Goal: Task Accomplishment & Management: Manage account settings

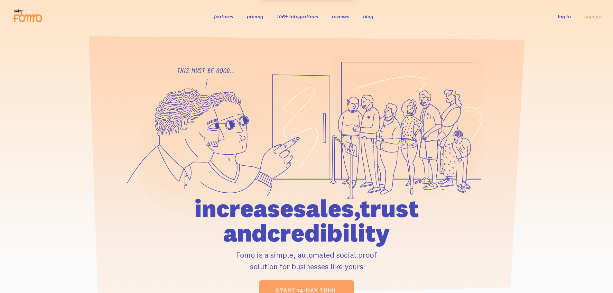
click at [568, 14] on link "log in" at bounding box center [564, 16] width 13 height 6
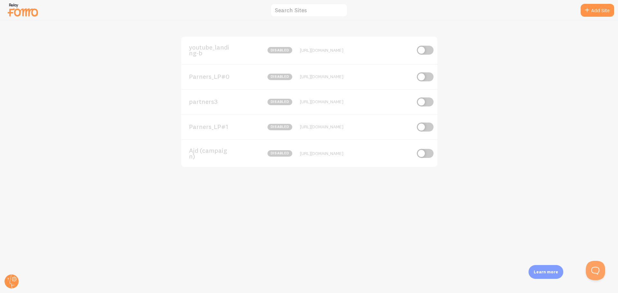
click at [421, 49] on input "checkbox" at bounding box center [425, 50] width 17 height 9
checkbox input "true"
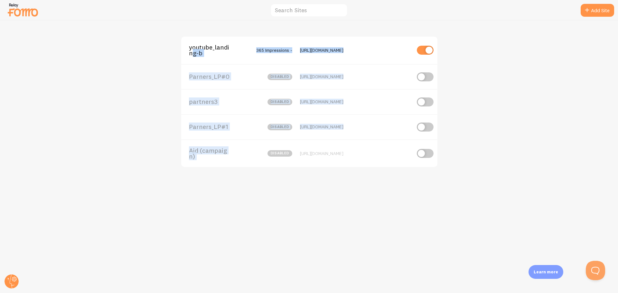
drag, startPoint x: 271, startPoint y: 257, endPoint x: 82, endPoint y: 53, distance: 278.1
click at [82, 53] on div "youtube_landing-b 365 Impressions - https://www.ajd.co.kr/landing/internet/yout…" at bounding box center [309, 157] width 618 height 273
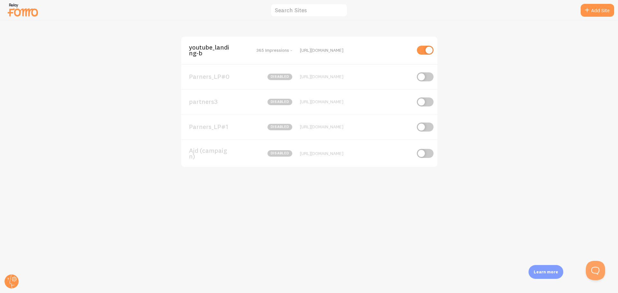
click at [15, 4] on img at bounding box center [23, 10] width 32 height 16
click at [232, 49] on span "youtube_landing-b" at bounding box center [215, 50] width 52 height 12
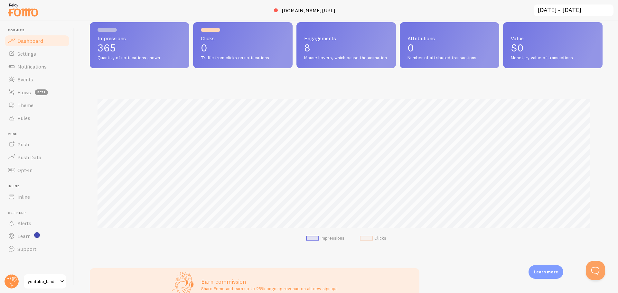
scroll to position [126, 0]
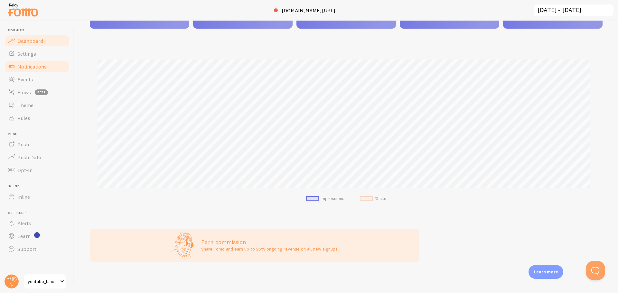
click at [28, 68] on span "Notifications" at bounding box center [31, 66] width 29 height 6
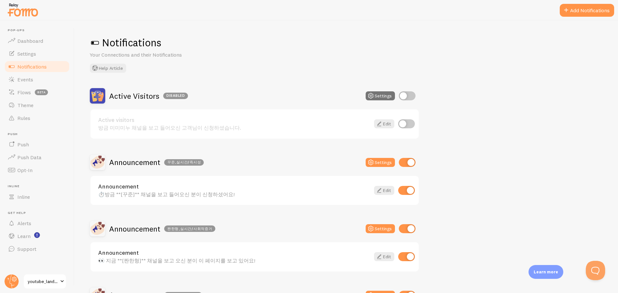
click at [237, 161] on div "Announcement 꾸준_실시간/즉시성 Settings" at bounding box center [255, 162] width 330 height 15
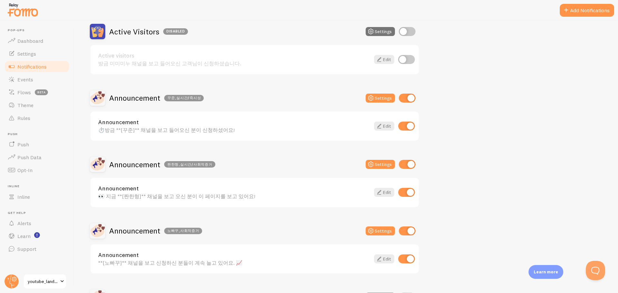
scroll to position [97, 0]
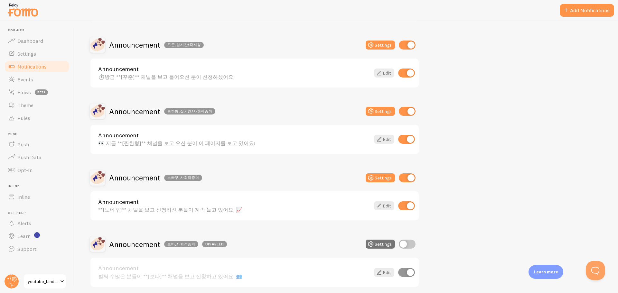
scroll to position [129, 0]
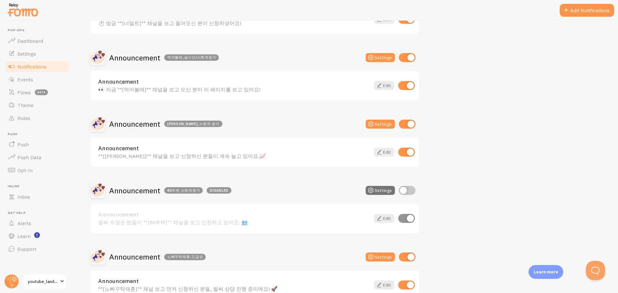
scroll to position [608, 0]
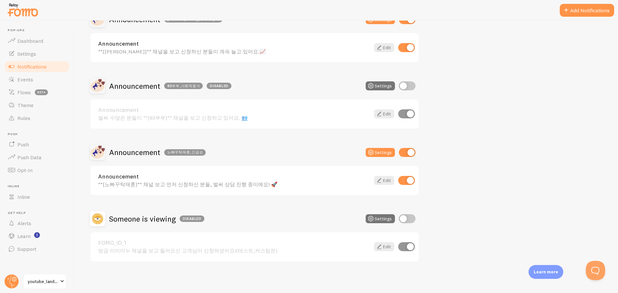
click at [310, 149] on div "Announcement 노빠꾸탁재훈_긴급성 Settings" at bounding box center [255, 152] width 330 height 15
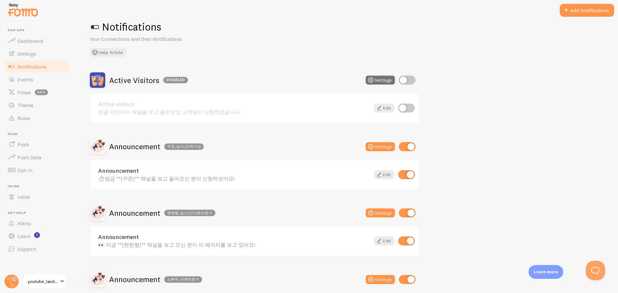
scroll to position [0, 0]
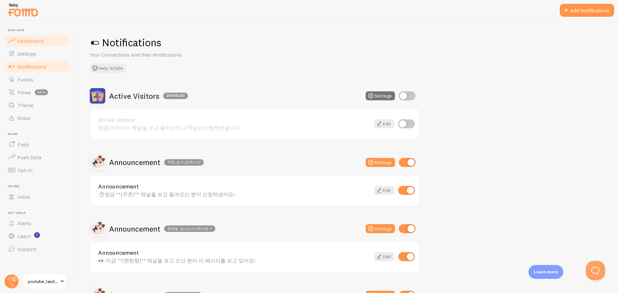
click at [36, 37] on link "Dashboard" at bounding box center [37, 40] width 66 height 13
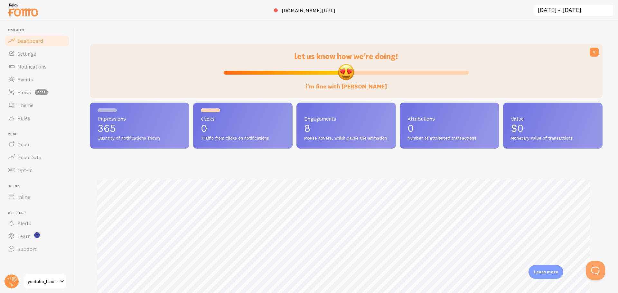
click at [26, 12] on img at bounding box center [23, 10] width 32 height 16
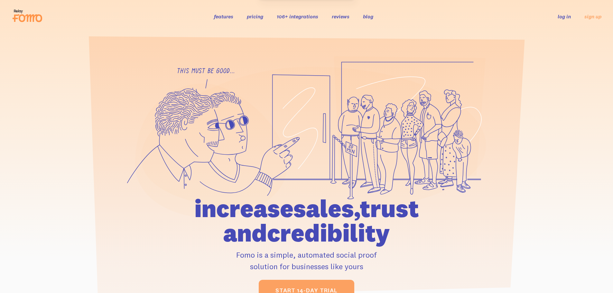
click at [563, 14] on link "log in" at bounding box center [564, 16] width 13 height 6
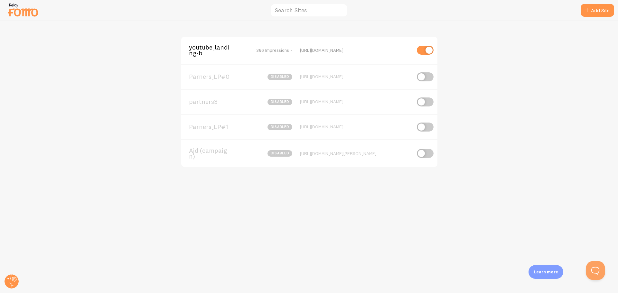
click at [210, 52] on span "youtube_landing-b" at bounding box center [215, 50] width 52 height 12
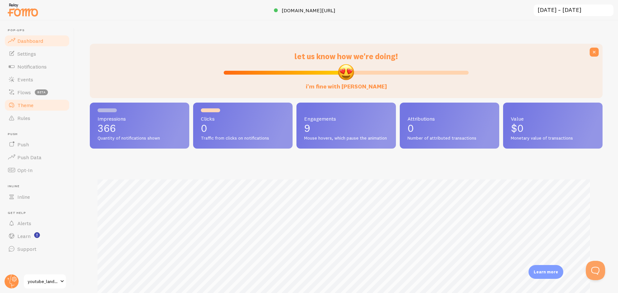
scroll to position [169, 508]
click at [40, 145] on link "Push" at bounding box center [37, 144] width 66 height 13
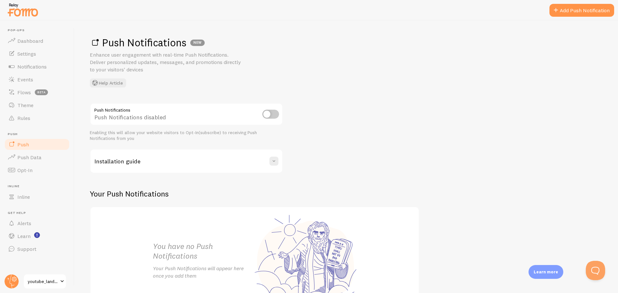
click at [351, 116] on div "Push Notifications Push Notifications disabled Enabling this will allow your we…" at bounding box center [346, 210] width 513 height 215
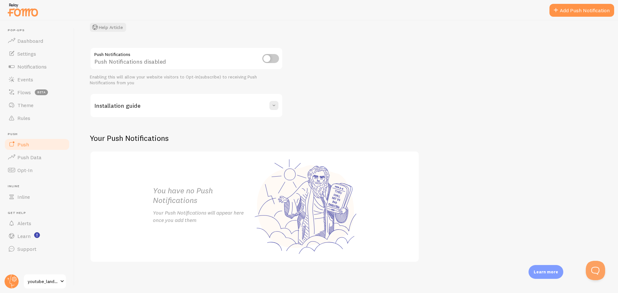
scroll to position [56, 0]
drag, startPoint x: 93, startPoint y: 135, endPoint x: 257, endPoint y: 143, distance: 163.7
click at [255, 143] on h2 "Your Push Notifications" at bounding box center [255, 138] width 330 height 10
click at [259, 143] on h2 "Your Push Notifications" at bounding box center [255, 138] width 330 height 10
click at [294, 191] on div "You have no Push Notifications Your Push Notifications will appear here once yo…" at bounding box center [254, 206] width 219 height 110
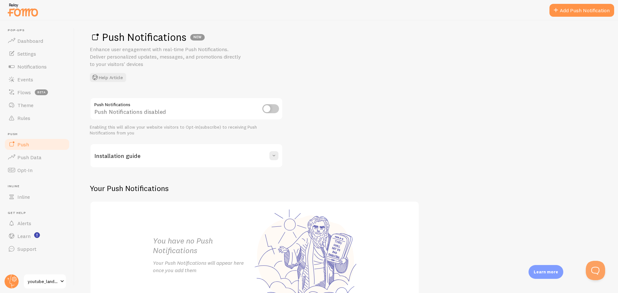
scroll to position [0, 0]
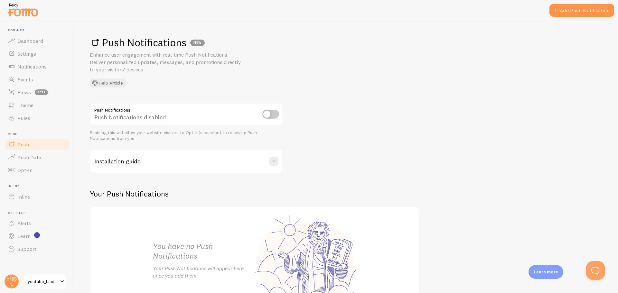
click at [85, 81] on div "Push Notifications NEW Enhance user engagement with real-time Push Notification…" at bounding box center [346, 157] width 544 height 273
click at [102, 81] on button "Help Article" at bounding box center [108, 83] width 36 height 9
